Goal: Task Accomplishment & Management: Use online tool/utility

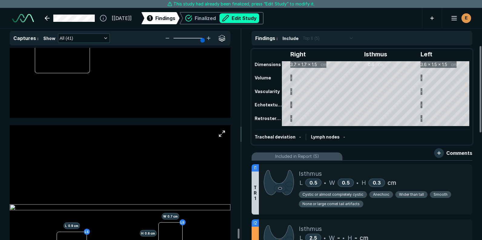
scroll to position [6893, 0]
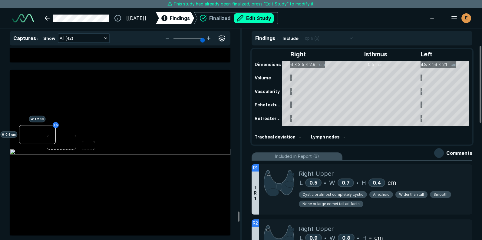
scroll to position [6218, 0]
